Goal: Information Seeking & Learning: Learn about a topic

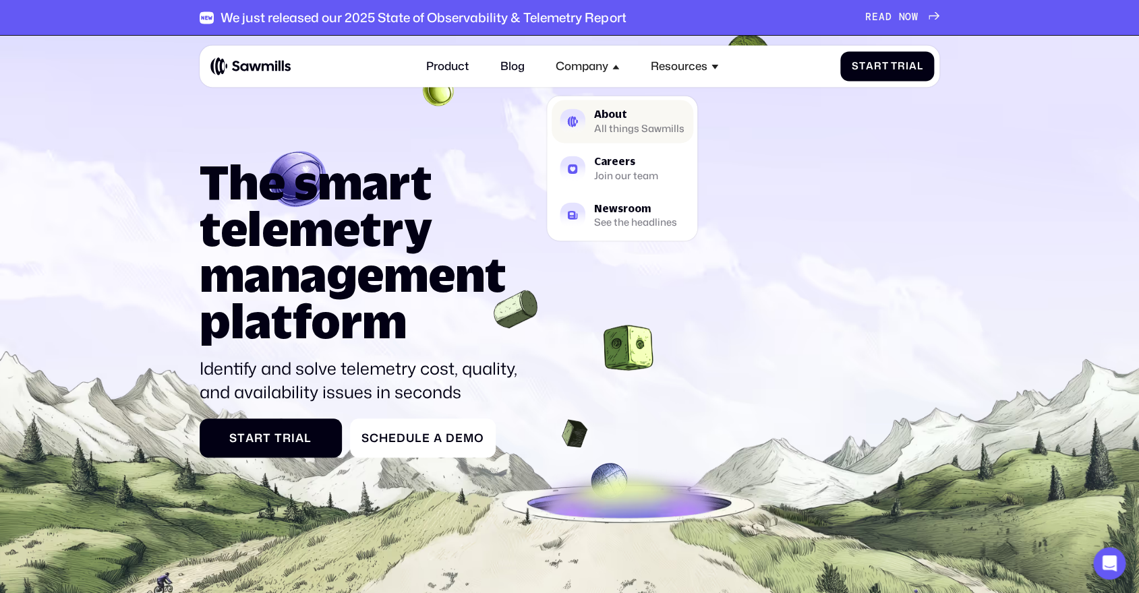
click at [596, 120] on div "About" at bounding box center [639, 115] width 90 height 10
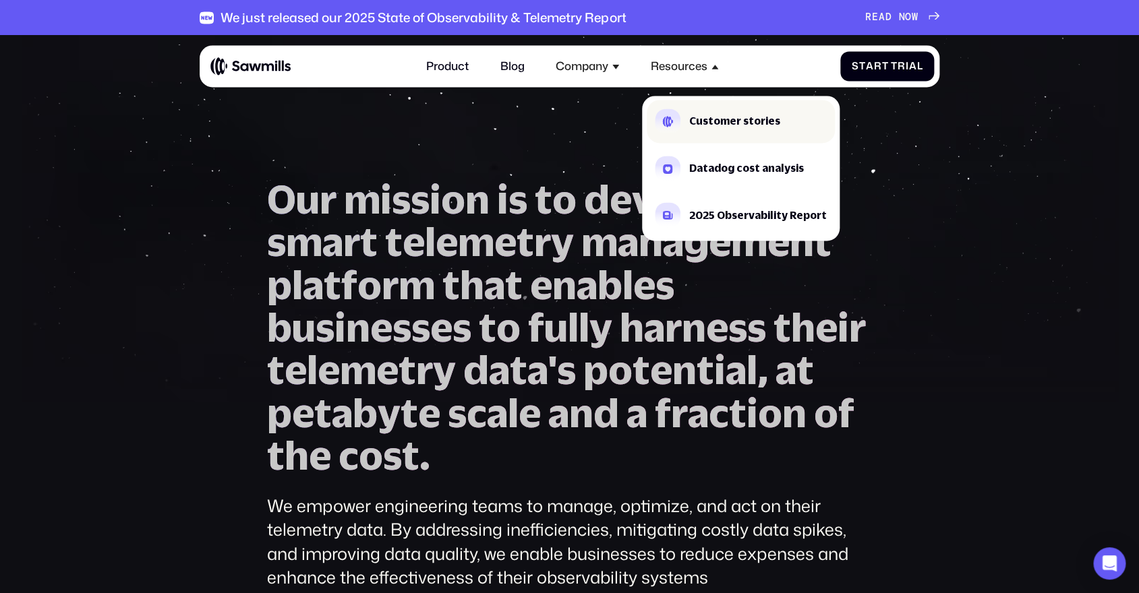
click at [702, 127] on div "Customer stories" at bounding box center [734, 122] width 91 height 10
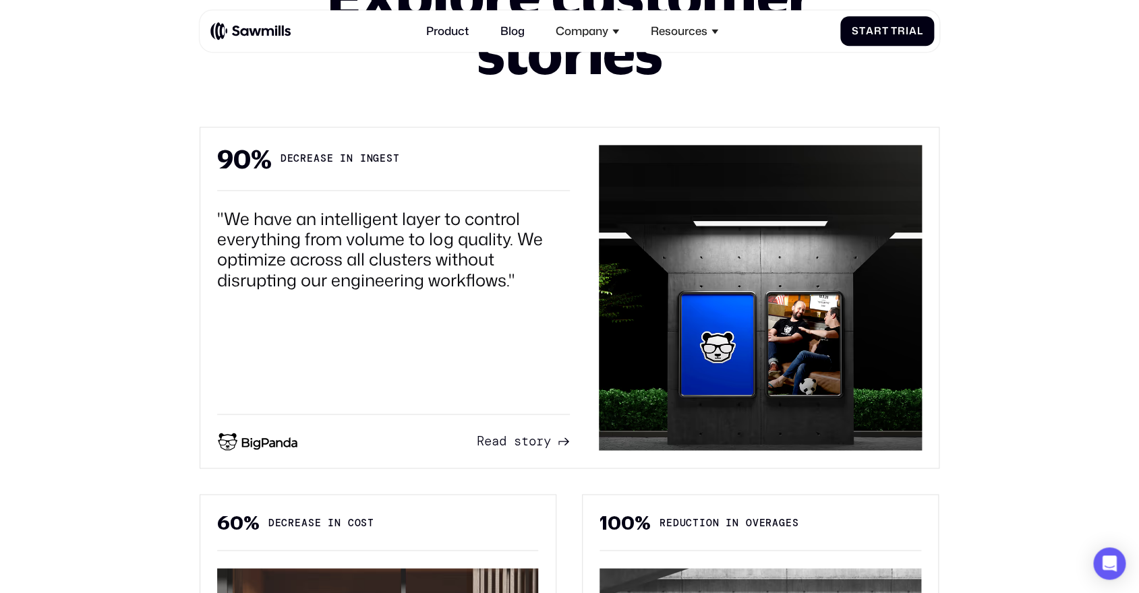
scroll to position [766, 0]
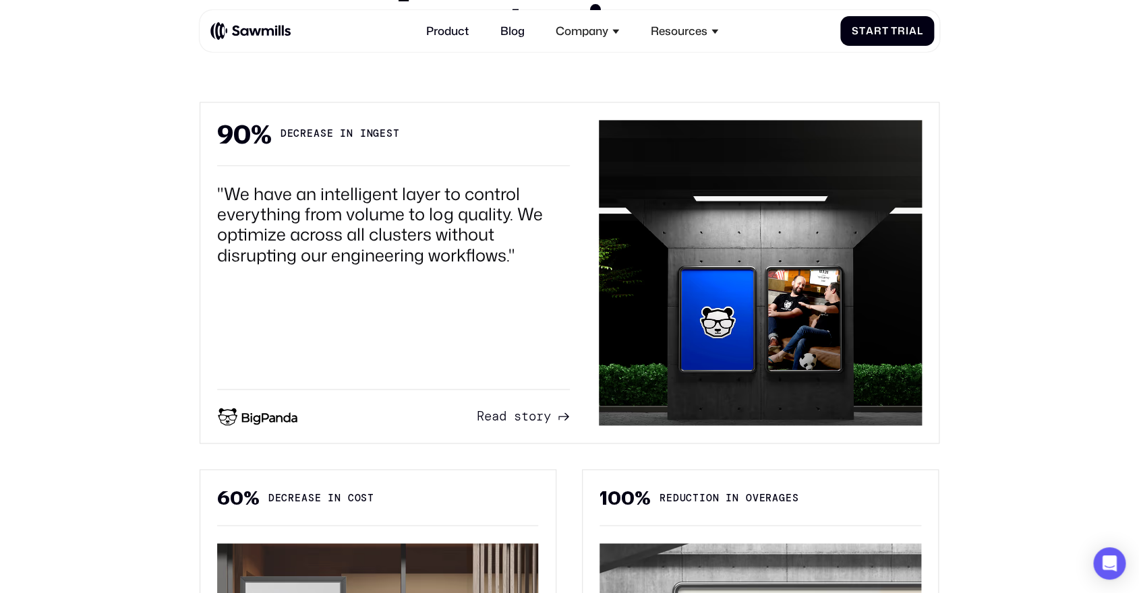
click at [498, 419] on link "R e a d s t o r y R e a d s t o r y" at bounding box center [523, 416] width 92 height 19
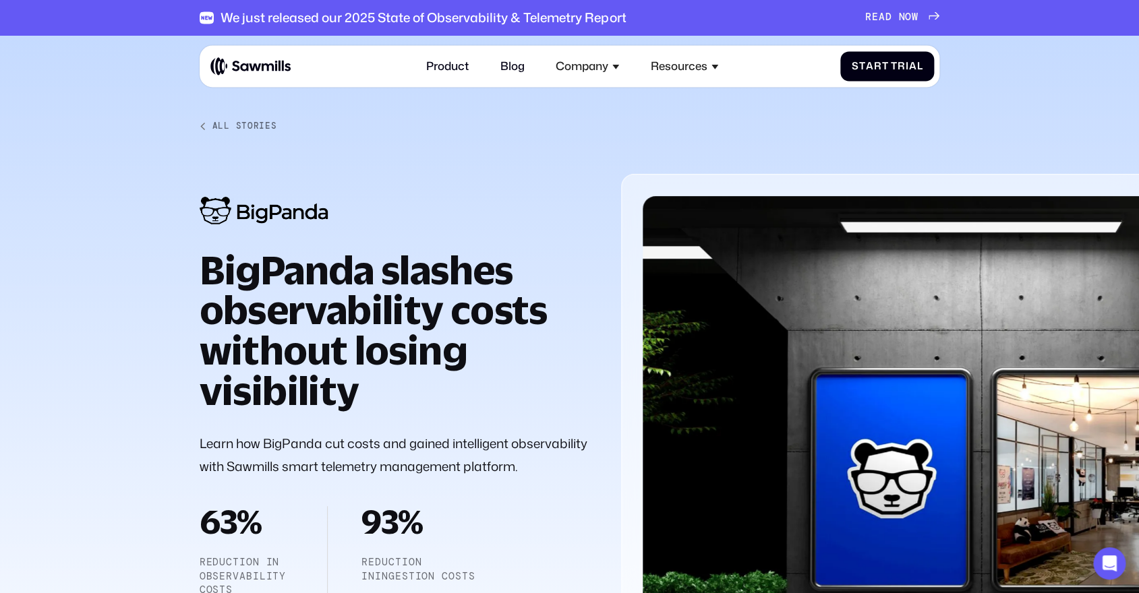
click at [76, 453] on div at bounding box center [569, 392] width 1139 height 712
